Goal: Task Accomplishment & Management: Manage account settings

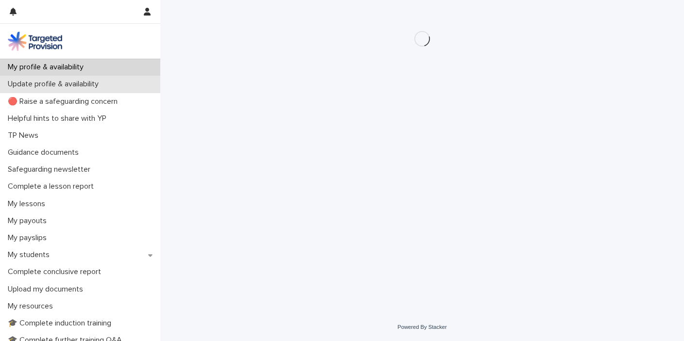
click at [75, 84] on p "Update profile & availability" at bounding box center [55, 84] width 102 height 9
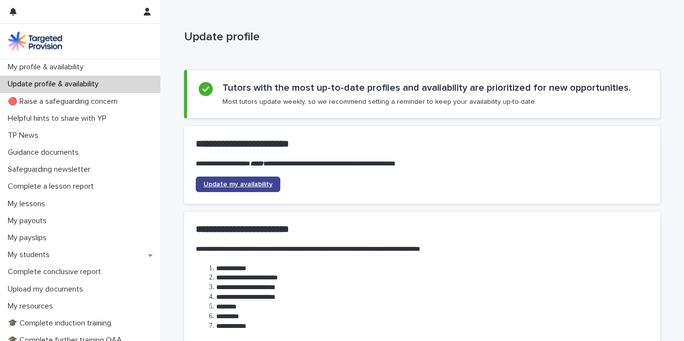
click at [248, 179] on link "Update my availability" at bounding box center [238, 185] width 84 height 16
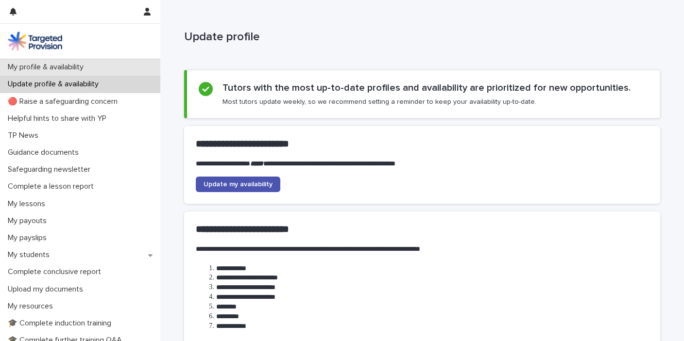
click at [84, 68] on p "My profile & availability" at bounding box center [47, 67] width 87 height 9
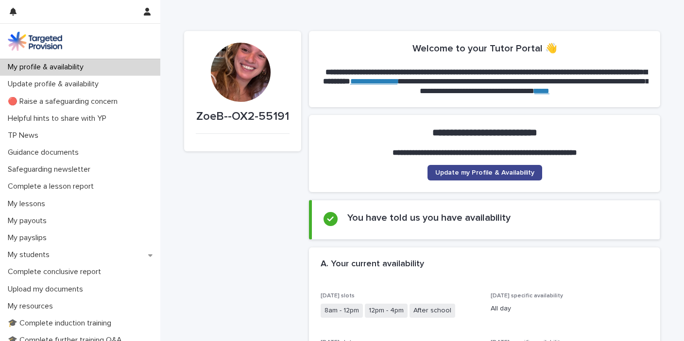
click at [490, 171] on span "Update my Profile & Availability" at bounding box center [484, 172] width 99 height 7
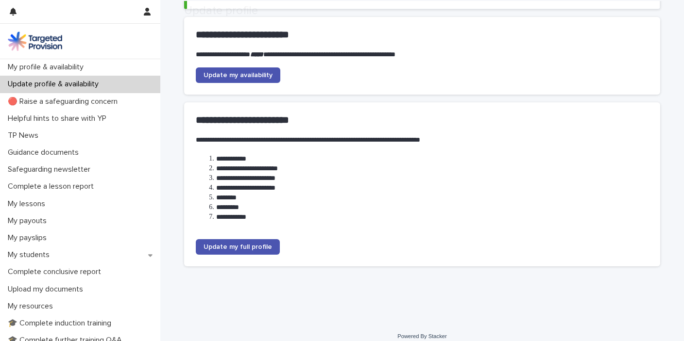
scroll to position [119, 0]
